Goal: Task Accomplishment & Management: Manage account settings

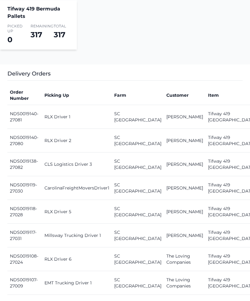
scroll to position [203, 0]
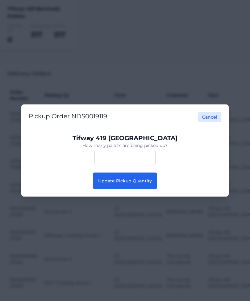
click at [139, 189] on button "Update Pickup Quantity" at bounding box center [125, 181] width 64 height 17
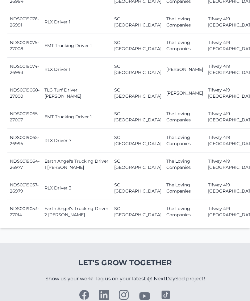
scroll to position [929, 0]
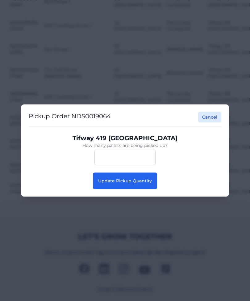
click at [133, 184] on span "Update Pickup Quantity" at bounding box center [125, 181] width 54 height 6
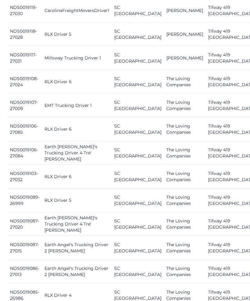
scroll to position [373, 0]
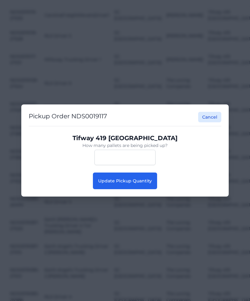
click at [113, 189] on button "Update Pickup Quantity" at bounding box center [125, 181] width 64 height 17
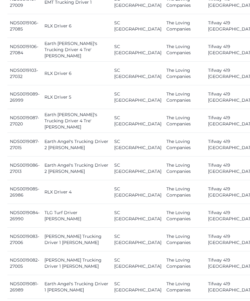
scroll to position [482, 0]
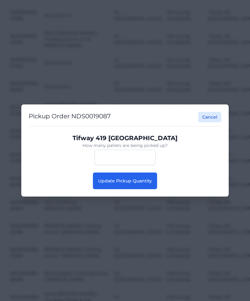
click at [137, 189] on button "Update Pickup Quantity" at bounding box center [125, 181] width 64 height 17
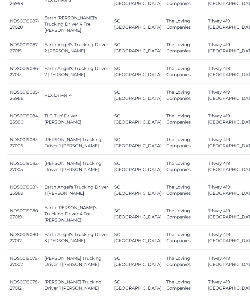
scroll to position [578, 0]
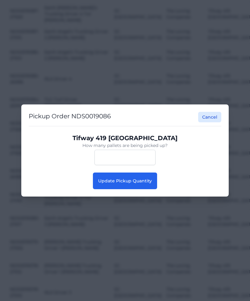
click at [121, 188] on button "Update Pickup Quantity" at bounding box center [125, 181] width 64 height 17
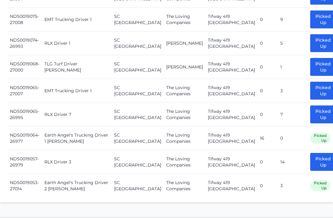
scroll to position [917, 0]
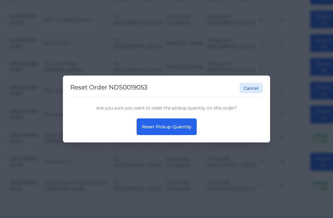
click at [161, 135] on button "Reset Pickup Quantity" at bounding box center [167, 126] width 60 height 17
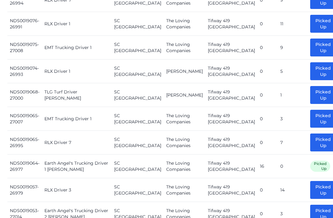
scroll to position [981, 0]
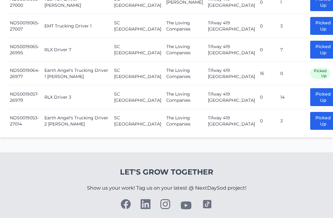
click at [310, 117] on button "Picked Up" at bounding box center [323, 121] width 26 height 18
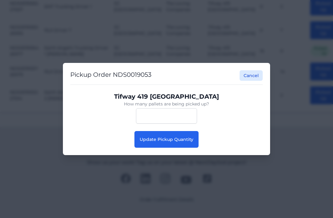
click at [178, 148] on button "Update Pickup Quantity" at bounding box center [166, 139] width 64 height 17
